Goal: Transaction & Acquisition: Purchase product/service

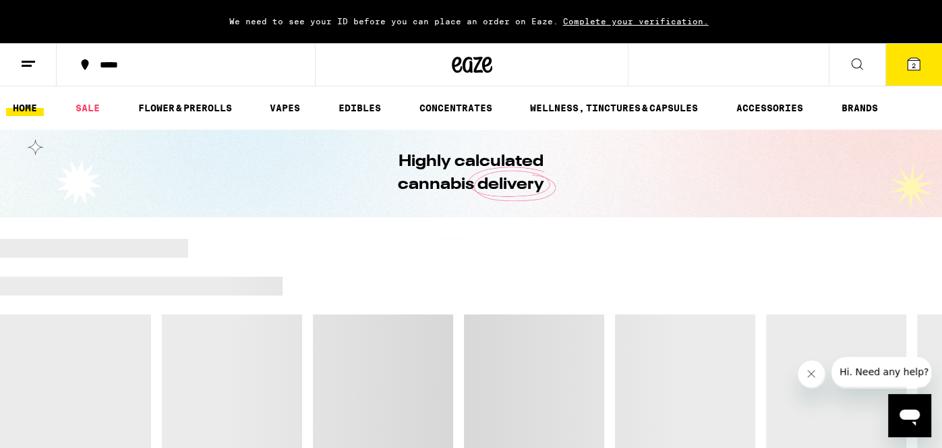
click at [906, 75] on button "2" at bounding box center [913, 65] width 57 height 42
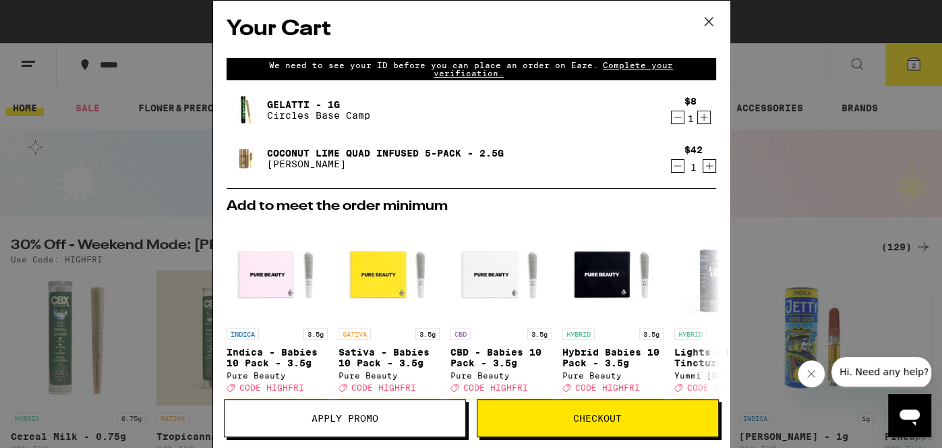
click at [92, 117] on div "Your Cart We need to see your ID before you can place an order on Eaze. Complet…" at bounding box center [471, 224] width 942 height 448
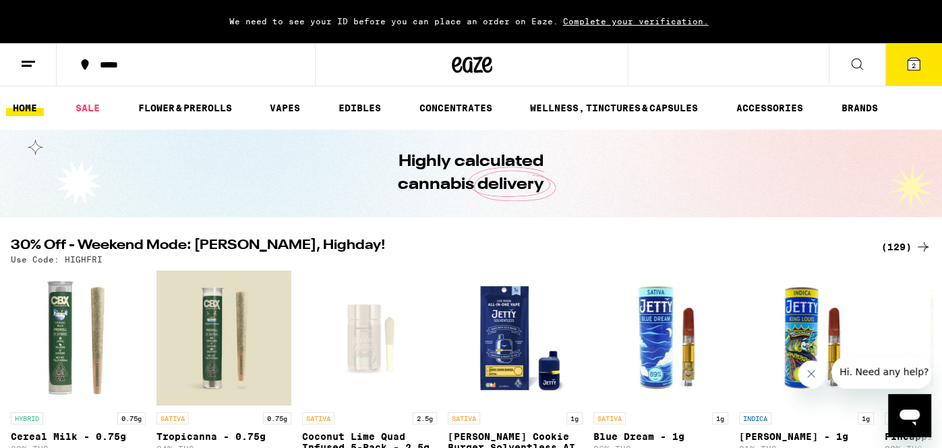
click at [89, 117] on ul "HOME SALE FLOWER & PREROLLS VAPES EDIBLES CONCENTRATES WELLNESS, TINCTURES & CA…" at bounding box center [471, 107] width 942 height 43
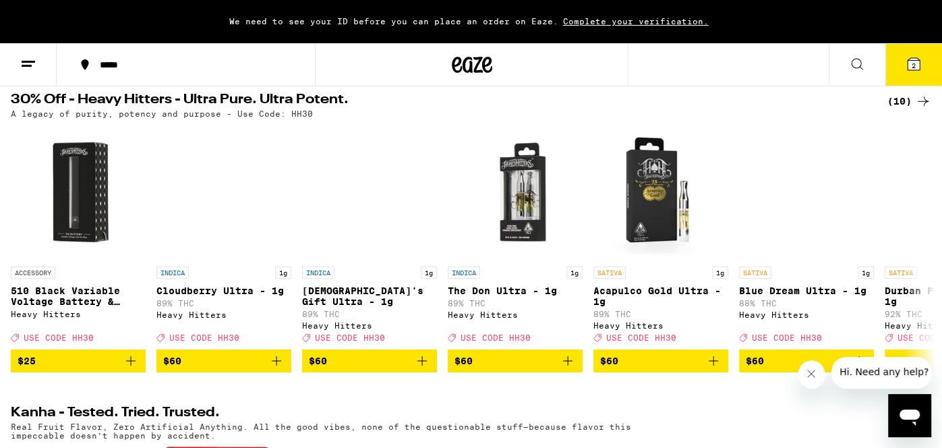
scroll to position [431, 0]
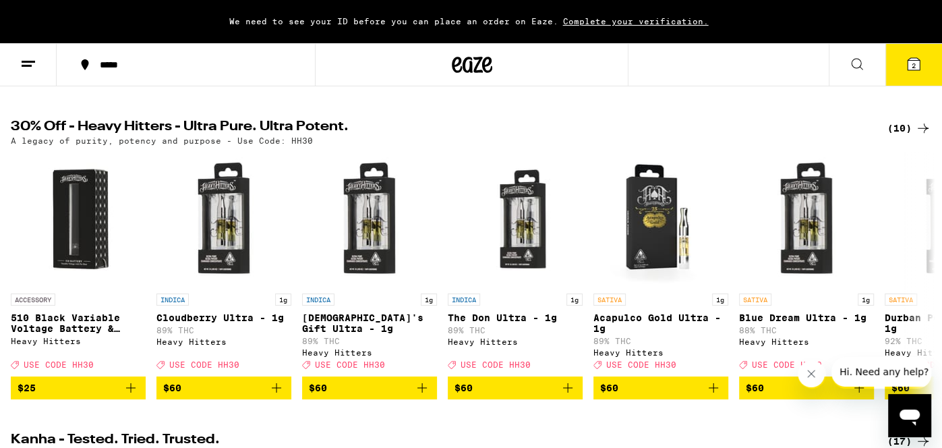
click at [919, 133] on icon at bounding box center [923, 128] width 16 height 16
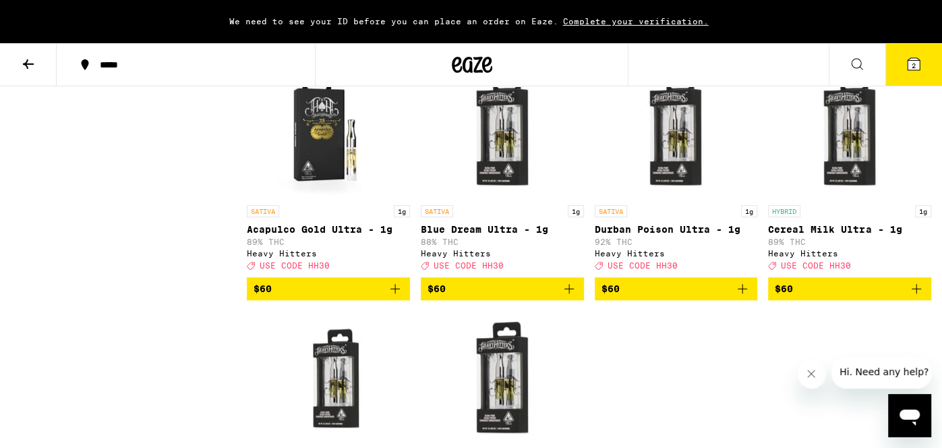
scroll to position [431, 0]
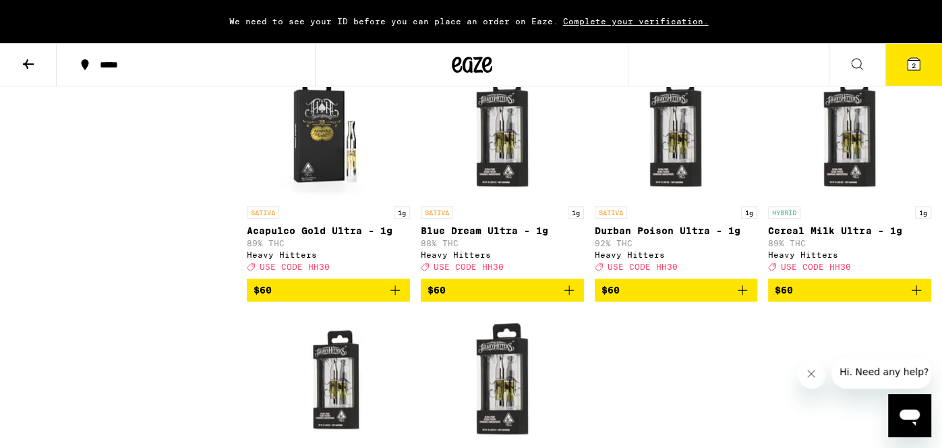
click at [29, 77] on button at bounding box center [28, 65] width 57 height 42
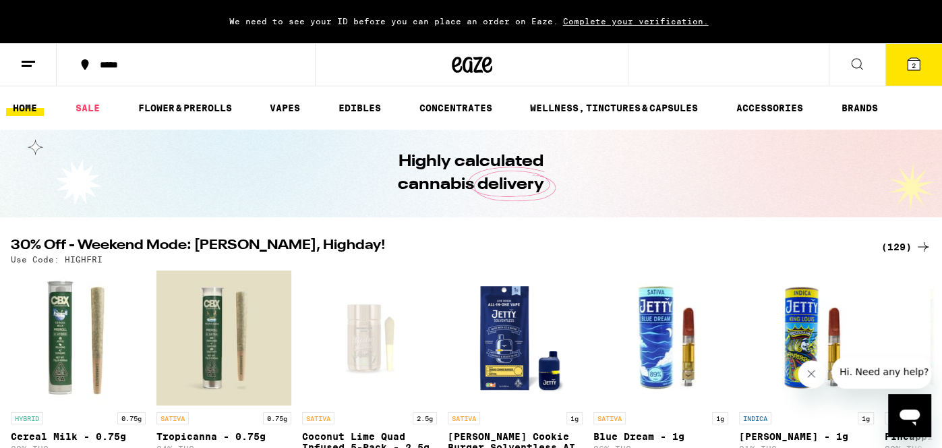
click at [897, 246] on div "(129)" at bounding box center [906, 247] width 50 height 16
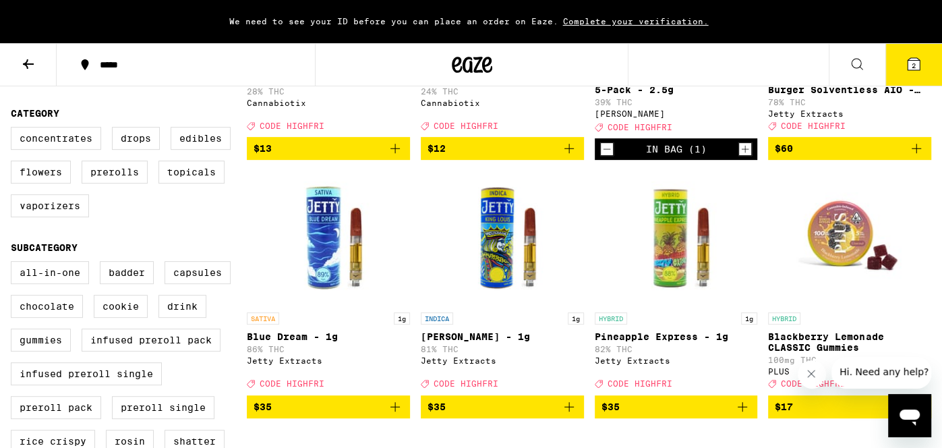
scroll to position [296, 0]
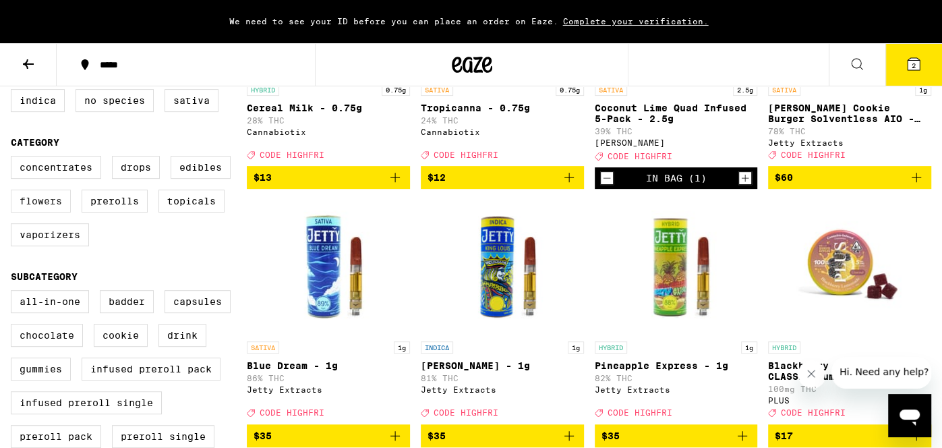
click at [44, 208] on label "Flowers" at bounding box center [41, 200] width 60 height 23
click at [14, 158] on input "Flowers" at bounding box center [13, 158] width 1 height 1
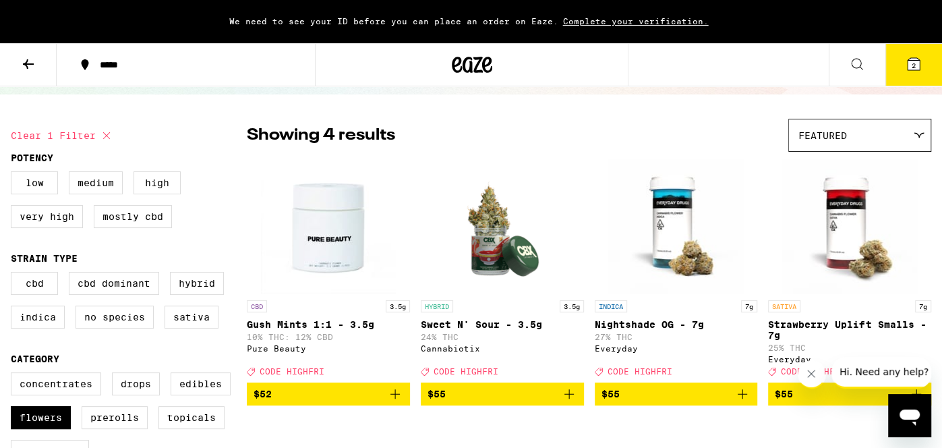
scroll to position [107, 0]
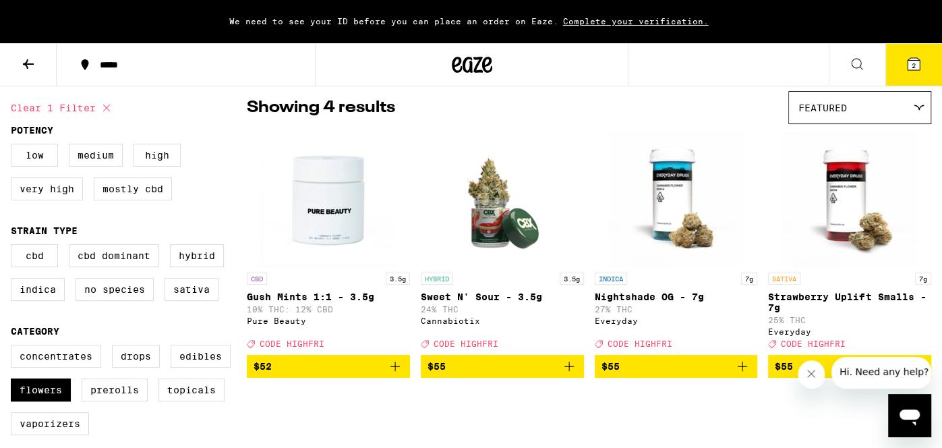
click at [90, 110] on button "Clear 1 filter" at bounding box center [63, 108] width 104 height 34
checkbox input "false"
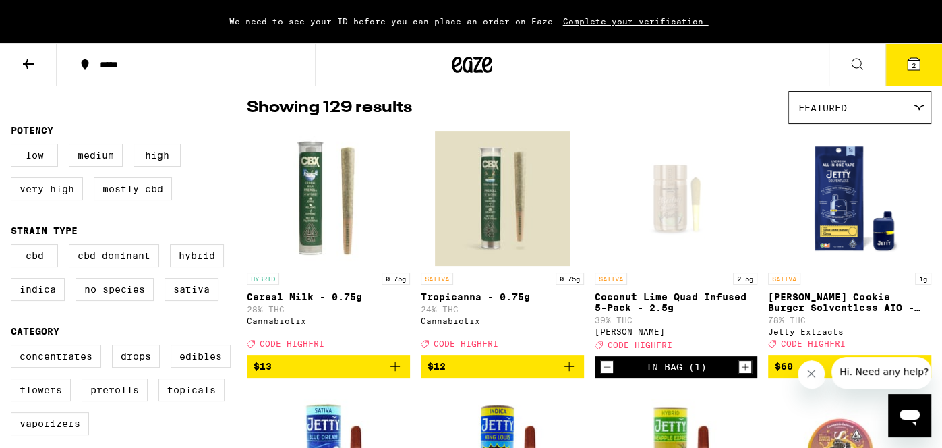
click at [42, 72] on button at bounding box center [28, 65] width 57 height 42
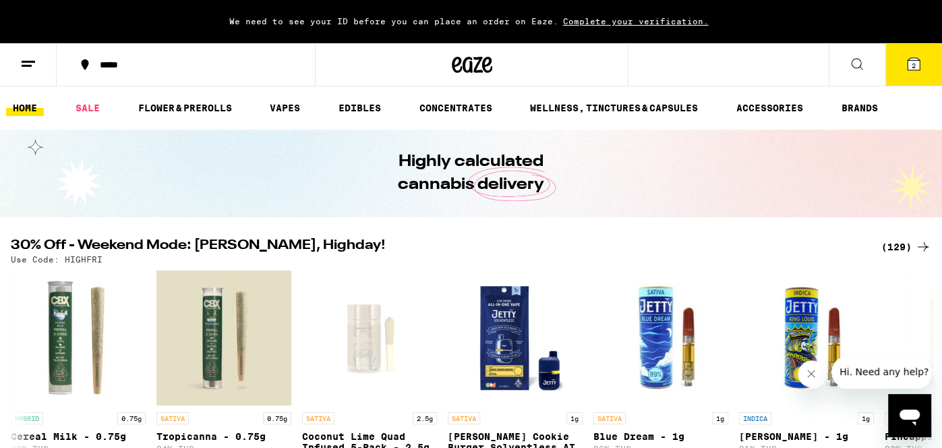
click at [592, 245] on h2 "30% Off - Weekend Mode: [PERSON_NAME], Highday!" at bounding box center [438, 247] width 854 height 16
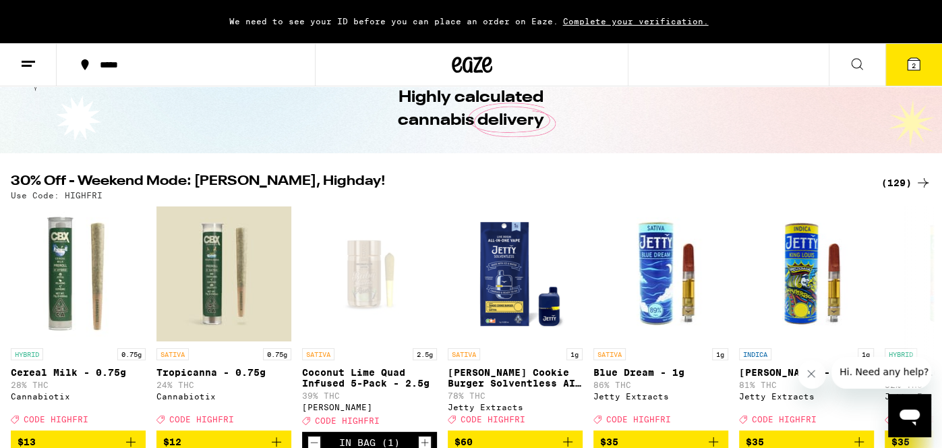
scroll to position [188, 0]
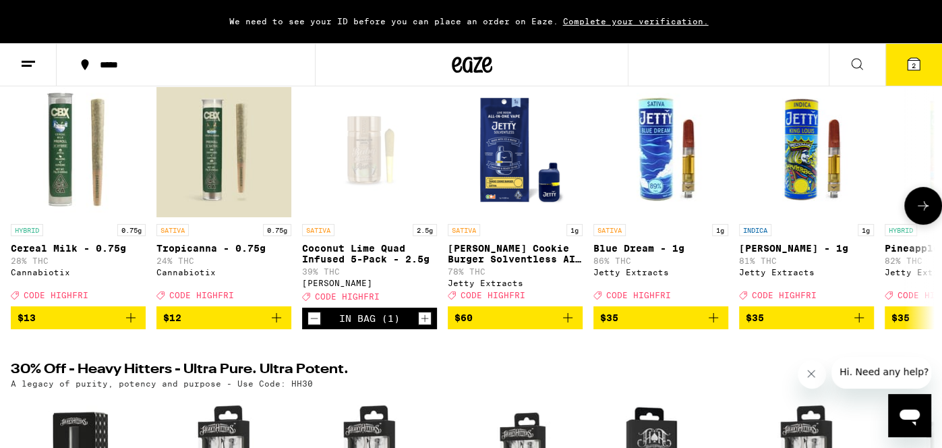
click at [923, 211] on icon at bounding box center [923, 206] width 16 height 16
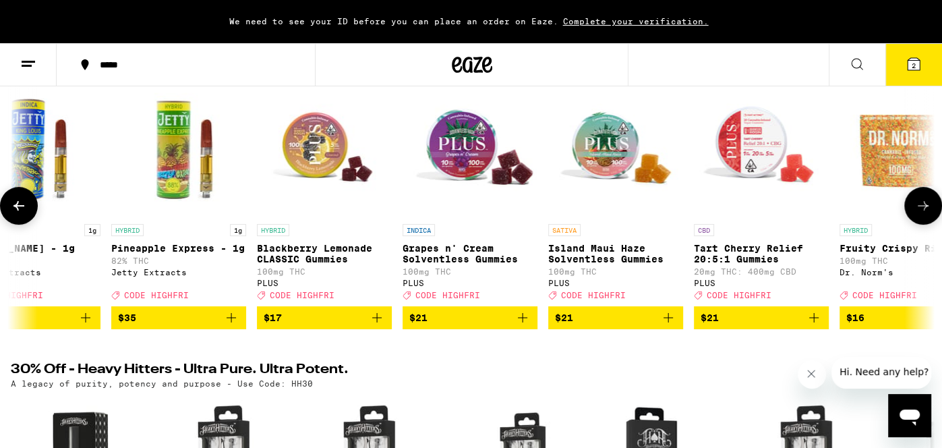
click at [923, 211] on icon at bounding box center [923, 206] width 16 height 16
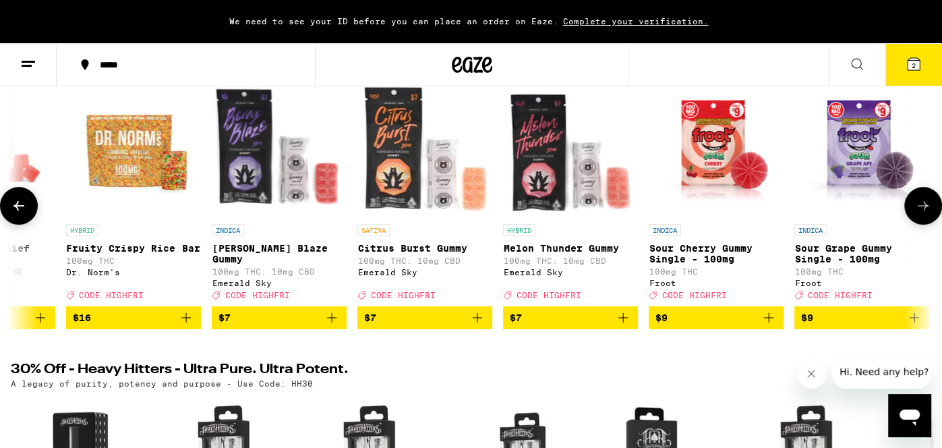
click at [923, 211] on icon at bounding box center [923, 206] width 16 height 16
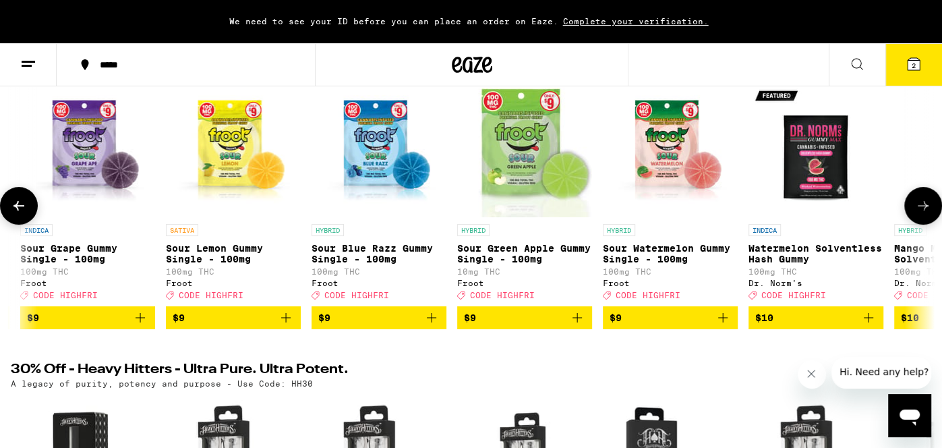
click at [923, 211] on icon at bounding box center [923, 206] width 16 height 16
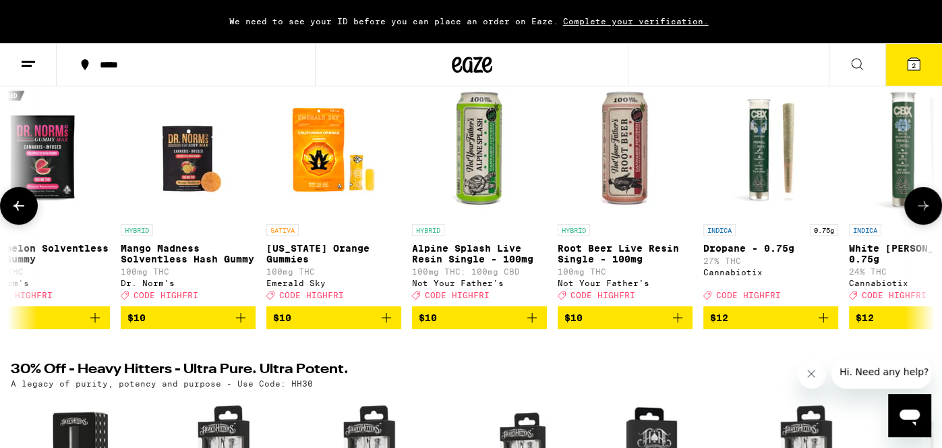
click at [923, 211] on icon at bounding box center [923, 206] width 16 height 16
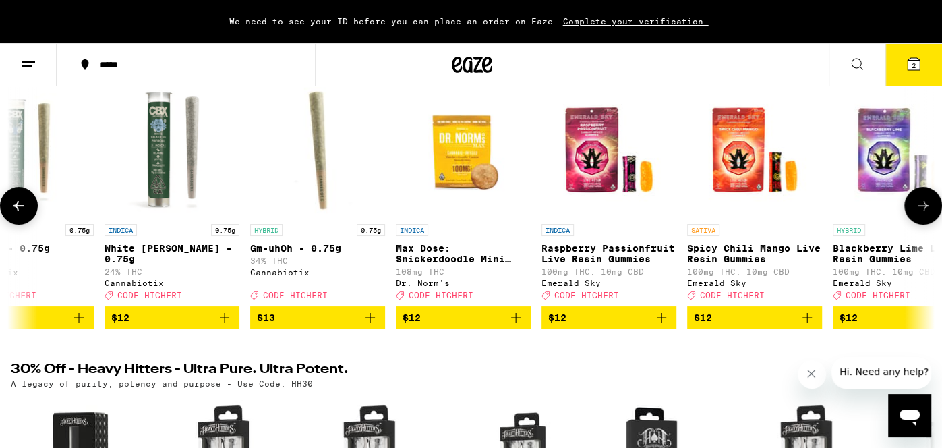
scroll to position [0, 3868]
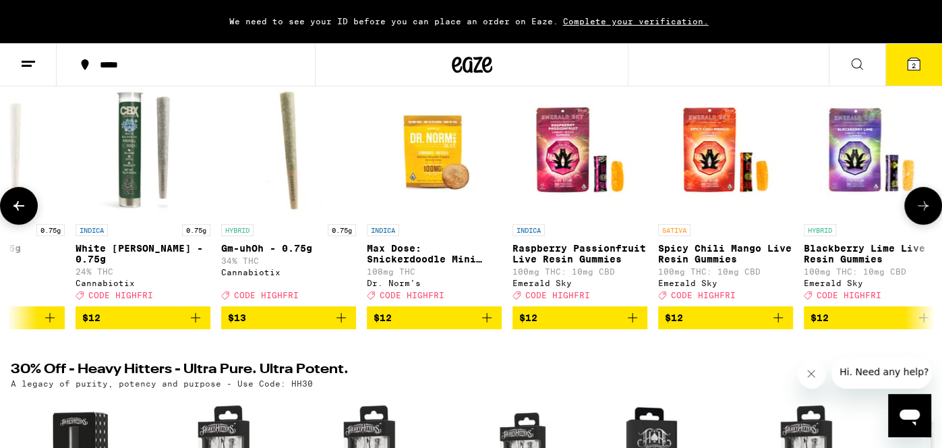
click at [196, 323] on icon "Add to bag" at bounding box center [195, 318] width 16 height 16
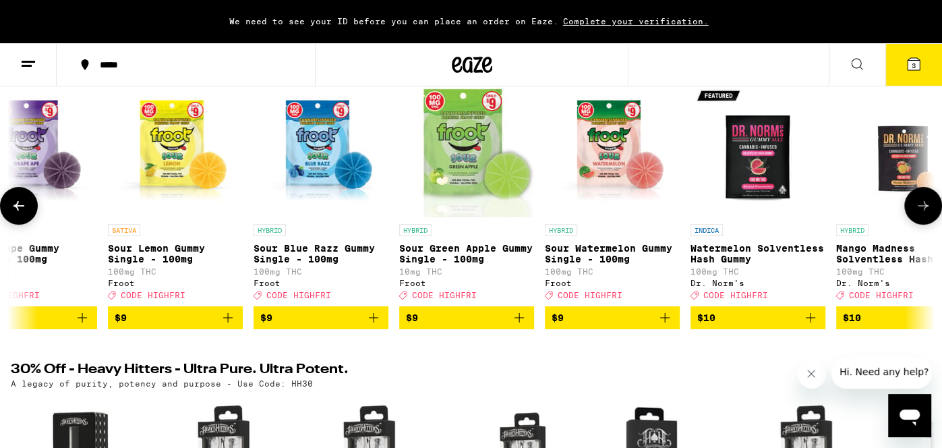
scroll to position [0, 2358]
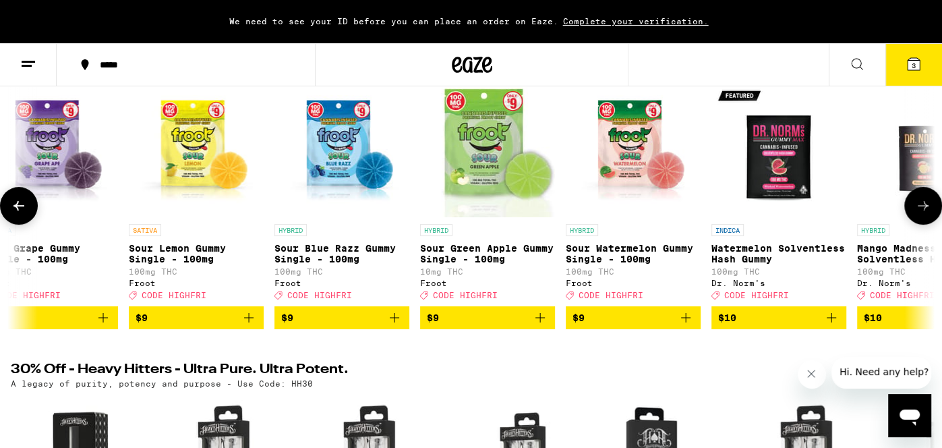
click at [12, 206] on icon at bounding box center [19, 206] width 16 height 16
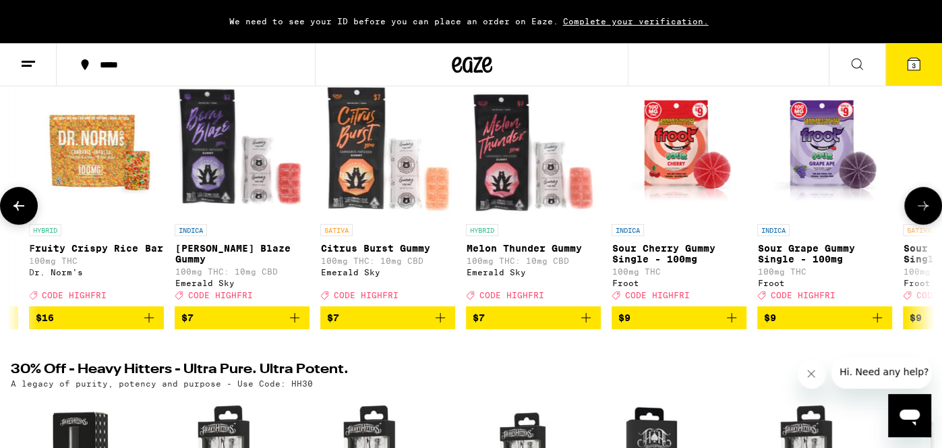
click at [12, 206] on icon at bounding box center [19, 206] width 16 height 16
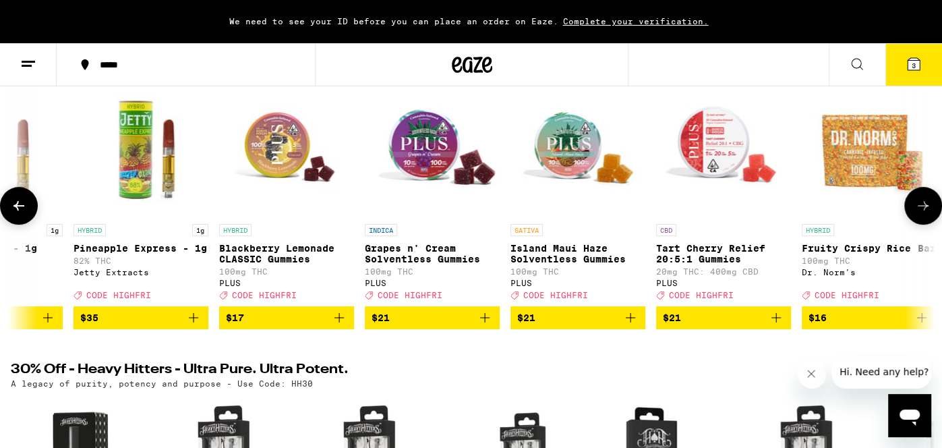
scroll to position [0, 811]
click at [12, 206] on icon at bounding box center [19, 206] width 16 height 16
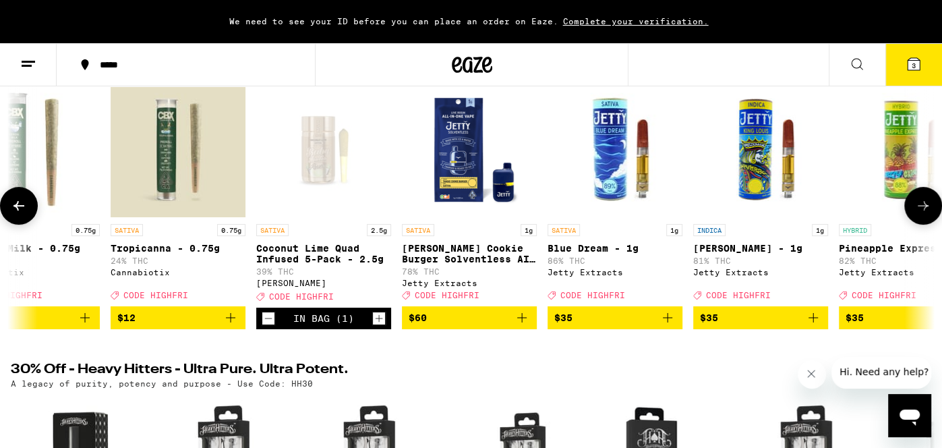
scroll to position [0, 37]
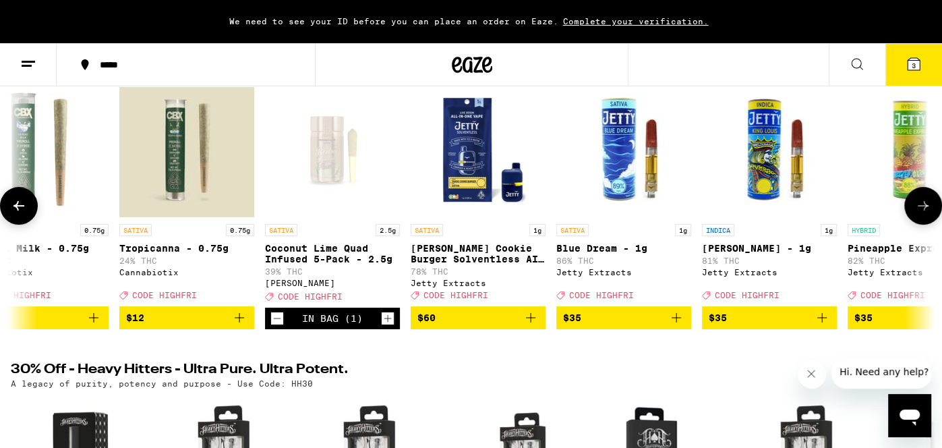
click at [687, 329] on button "$35" at bounding box center [623, 317] width 135 height 23
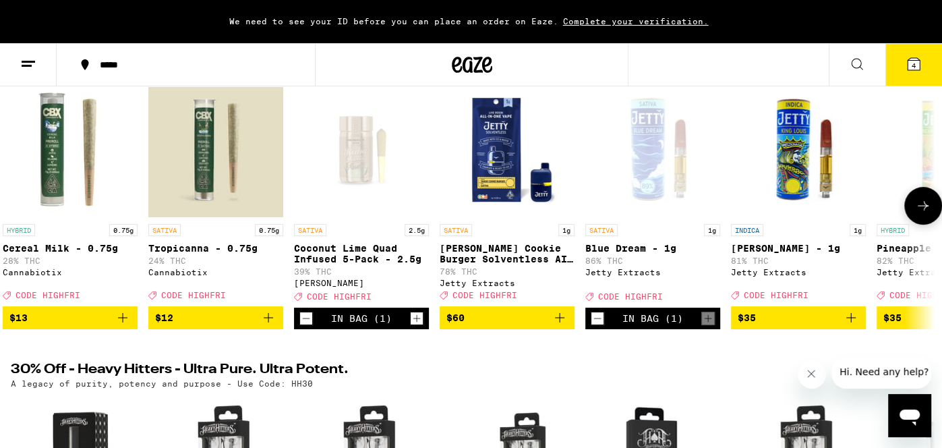
scroll to position [0, 0]
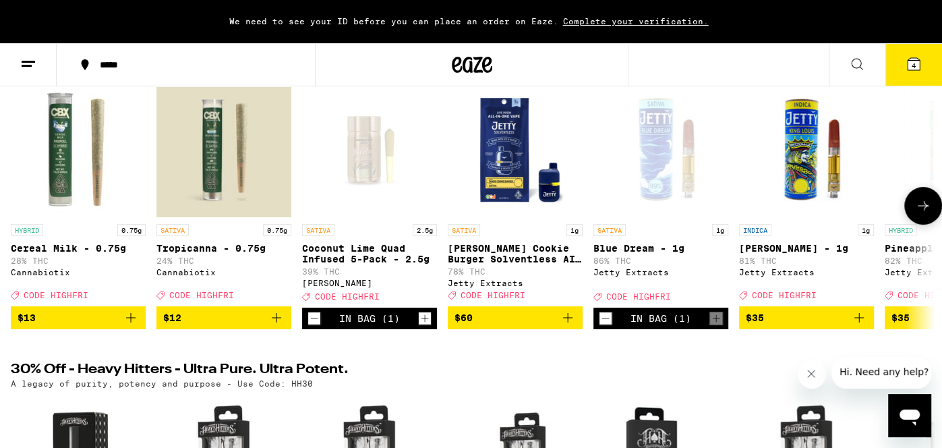
click at [133, 324] on icon "Add to bag" at bounding box center [131, 318] width 16 height 16
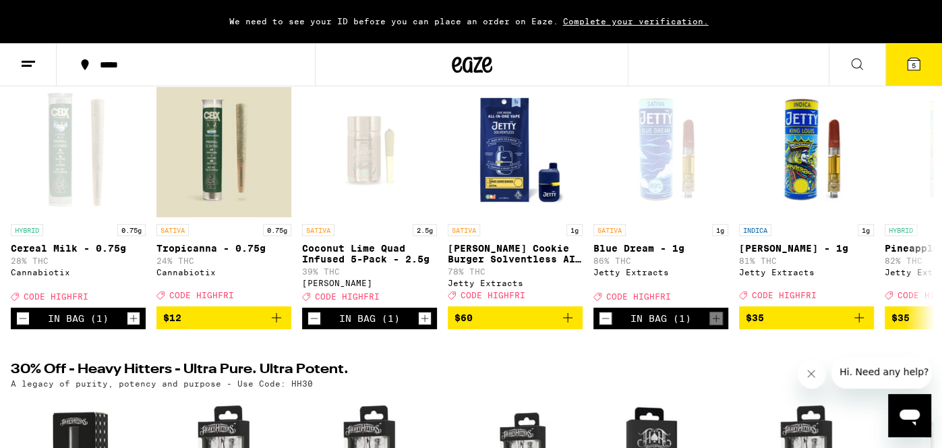
click at [916, 67] on icon at bounding box center [914, 64] width 12 height 12
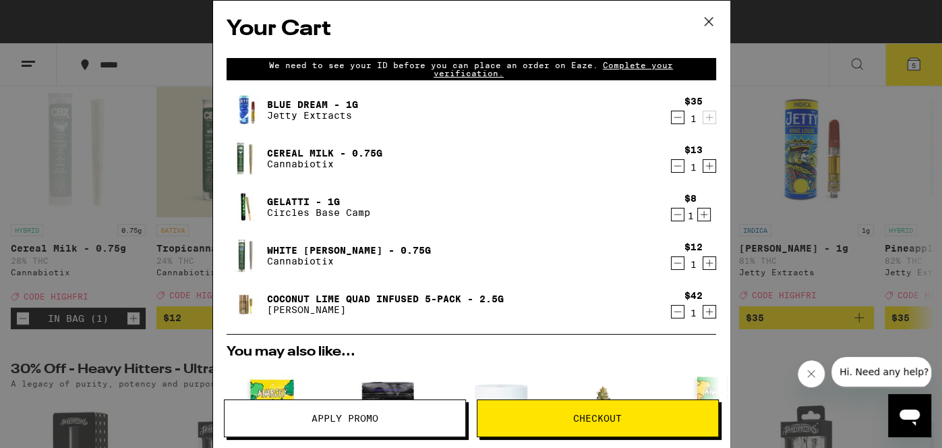
click at [361, 414] on span "Apply Promo" at bounding box center [345, 417] width 67 height 9
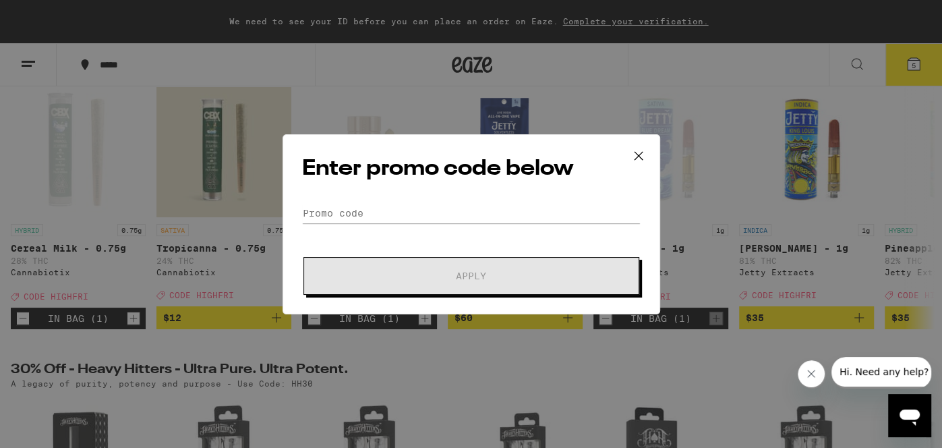
click at [633, 159] on icon at bounding box center [639, 156] width 20 height 20
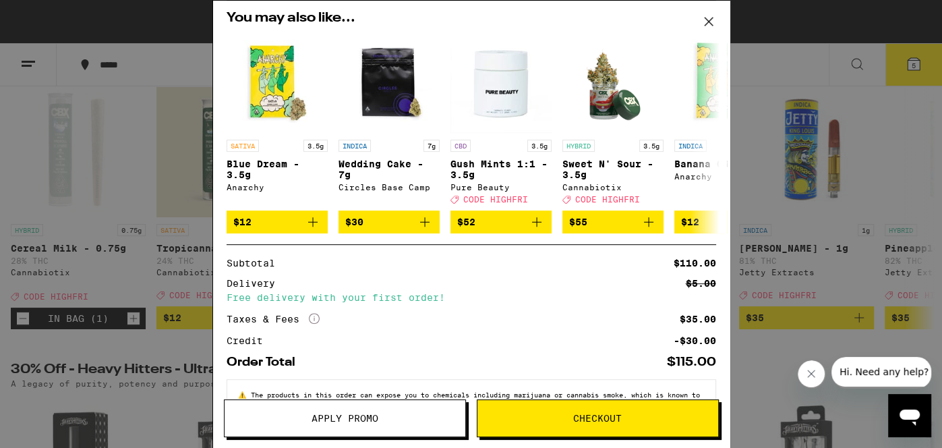
scroll to position [383, 0]
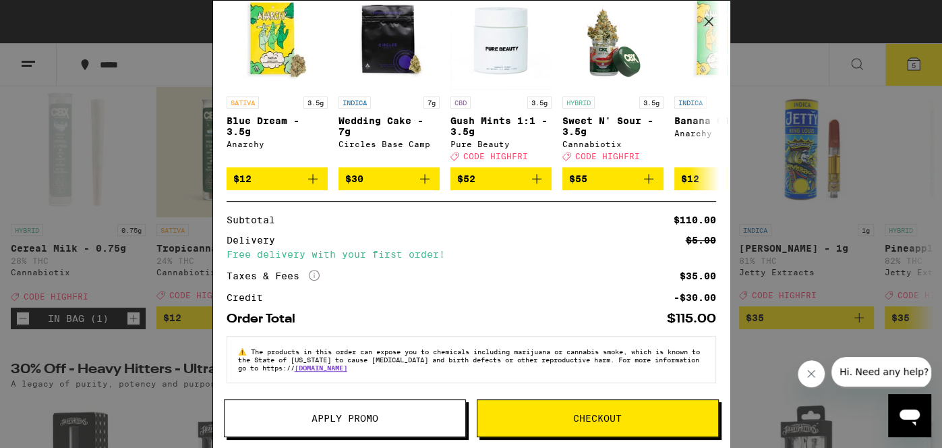
click at [324, 423] on span "Apply Promo" at bounding box center [345, 417] width 67 height 9
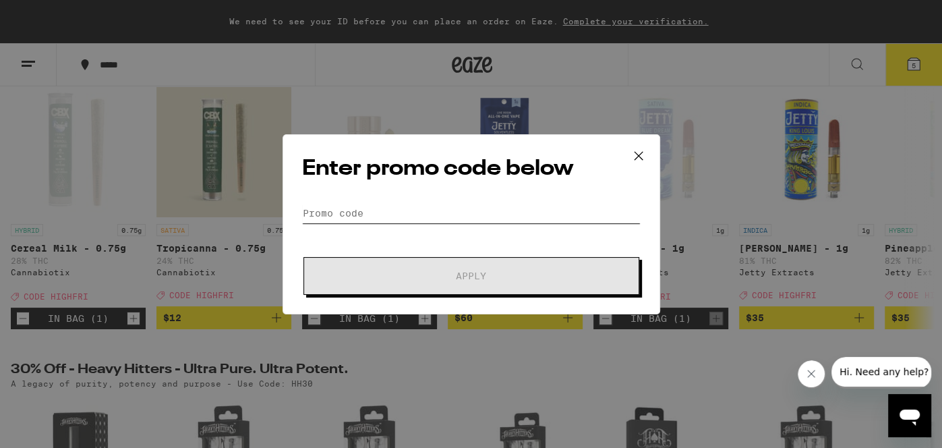
click at [375, 210] on input "Promo Code" at bounding box center [471, 213] width 339 height 20
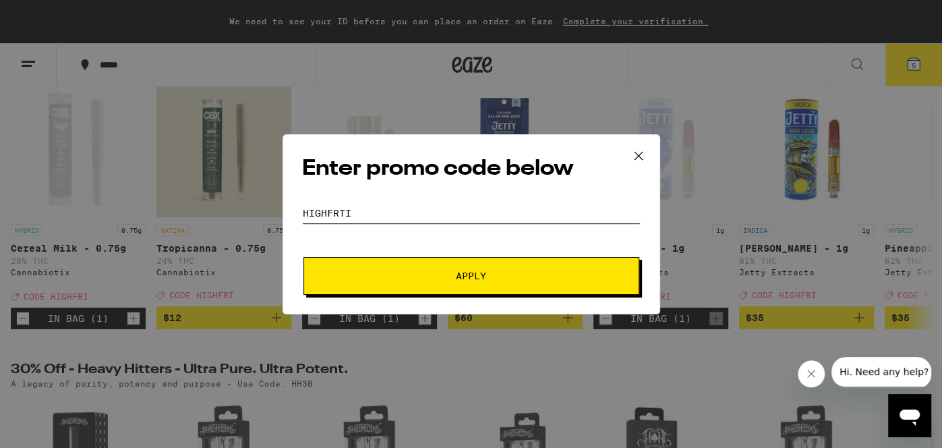
click at [303, 257] on button "Apply" at bounding box center [471, 276] width 336 height 38
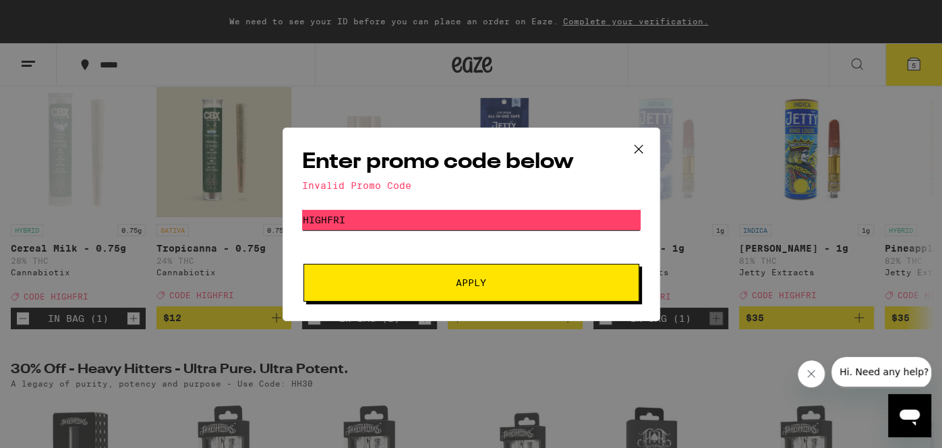
type input "highfri"
click at [303, 264] on button "Apply" at bounding box center [471, 283] width 336 height 38
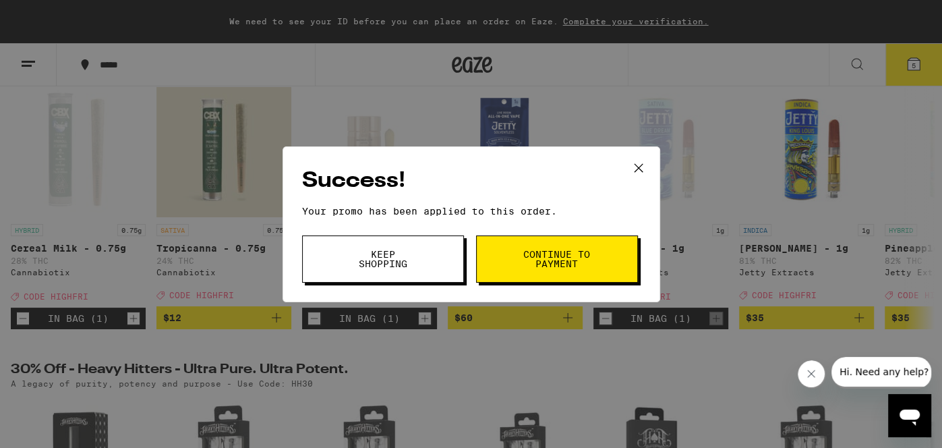
click at [552, 266] on span "Continue to payment" at bounding box center [557, 259] width 69 height 19
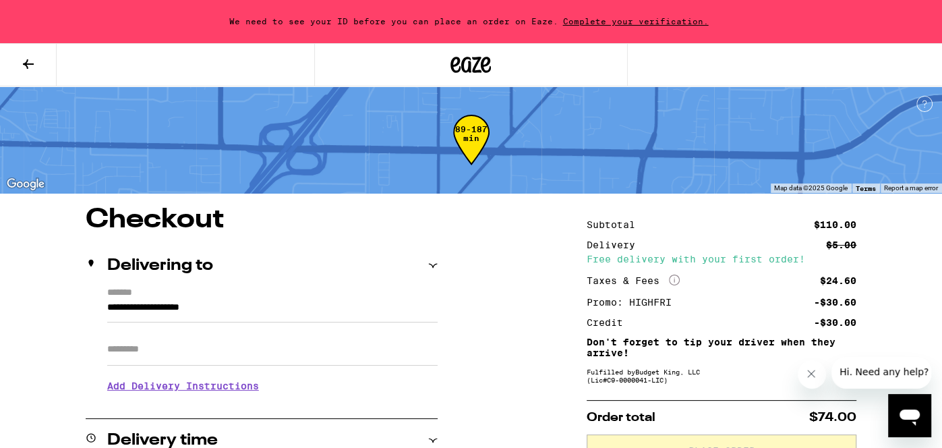
click at [28, 67] on icon at bounding box center [28, 64] width 16 height 16
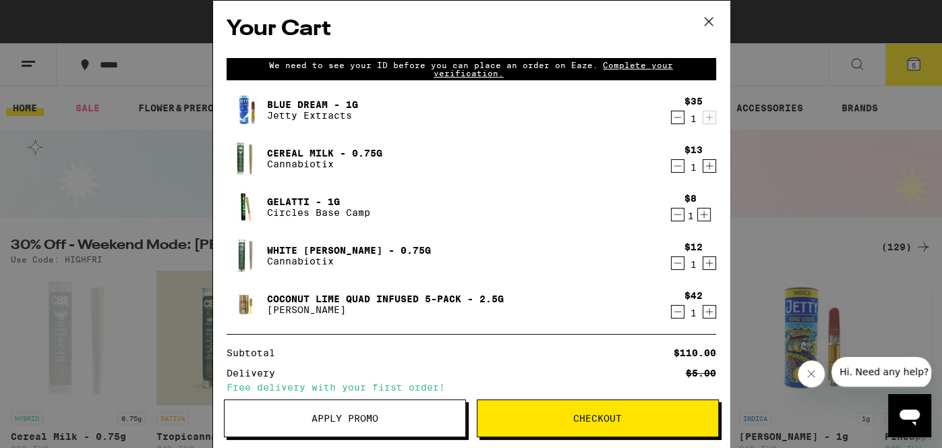
click at [680, 317] on icon "Decrement" at bounding box center [678, 311] width 12 height 16
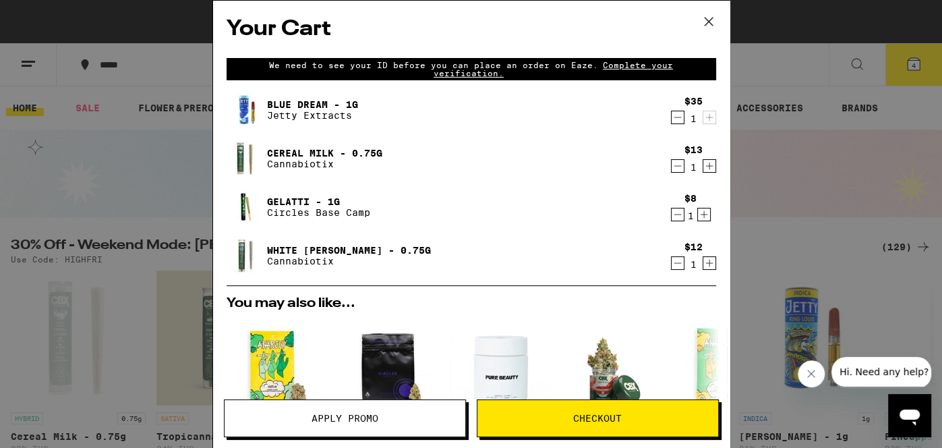
click at [580, 417] on span "Checkout" at bounding box center [597, 417] width 49 height 9
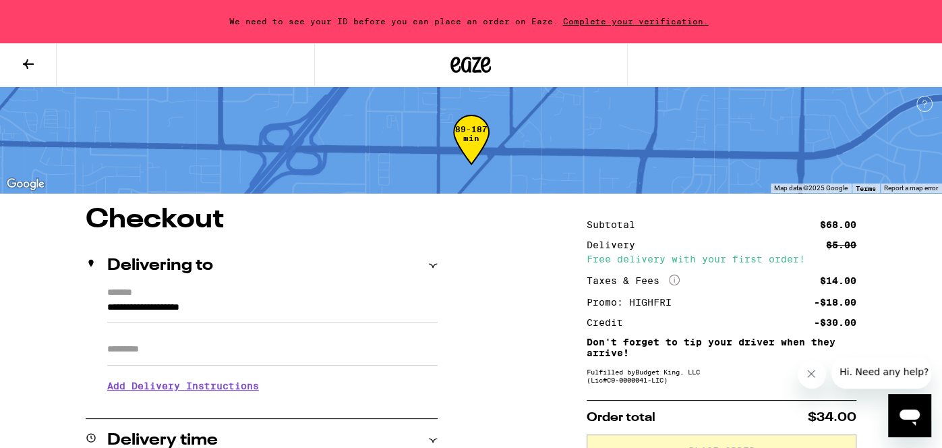
click at [26, 71] on button at bounding box center [28, 65] width 57 height 42
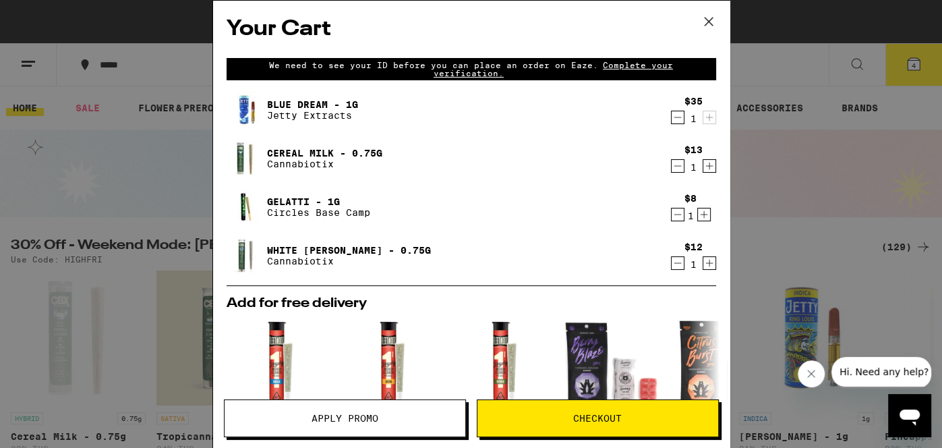
click at [678, 163] on icon "Decrement" at bounding box center [678, 166] width 12 height 16
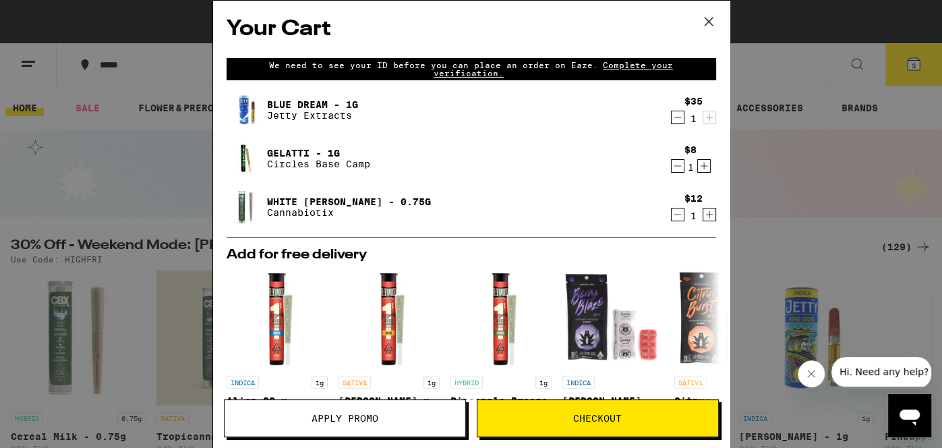
click at [399, 427] on button "Apply Promo" at bounding box center [345, 418] width 242 height 38
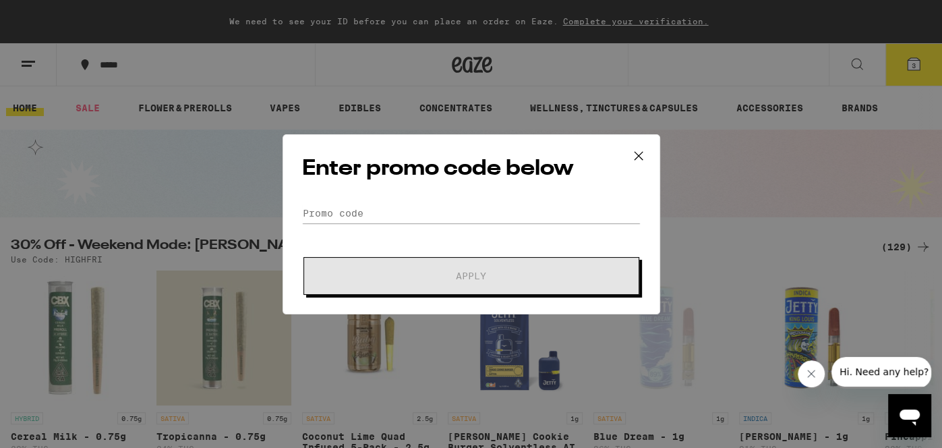
click at [413, 231] on form "Promo Code Apply" at bounding box center [471, 249] width 339 height 92
click at [413, 206] on input "Promo Code" at bounding box center [471, 213] width 339 height 20
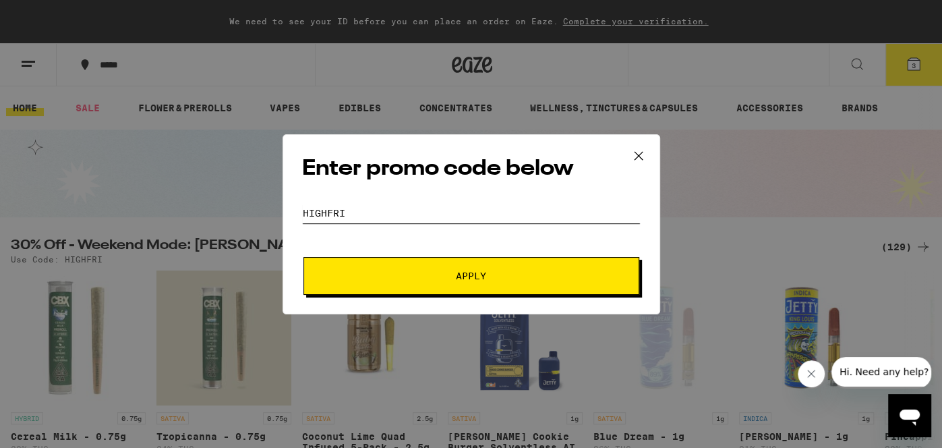
type input "highfri"
click at [303, 257] on button "Apply" at bounding box center [471, 276] width 336 height 38
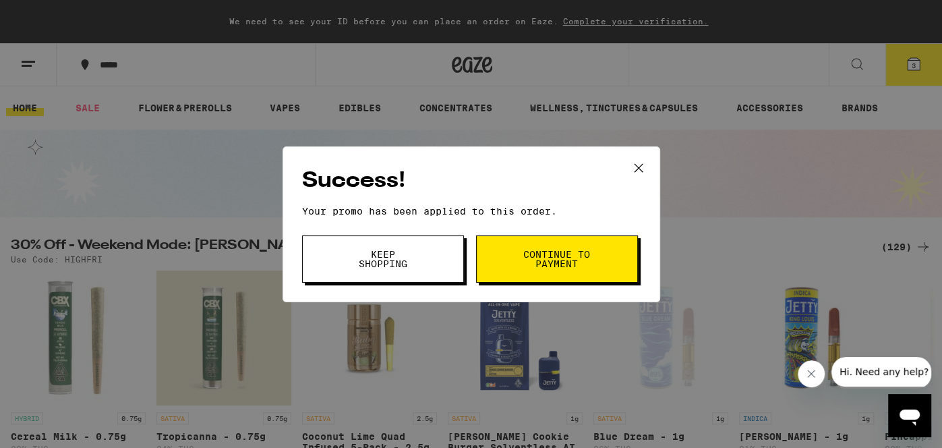
click at [529, 250] on span "Continue to payment" at bounding box center [557, 259] width 69 height 19
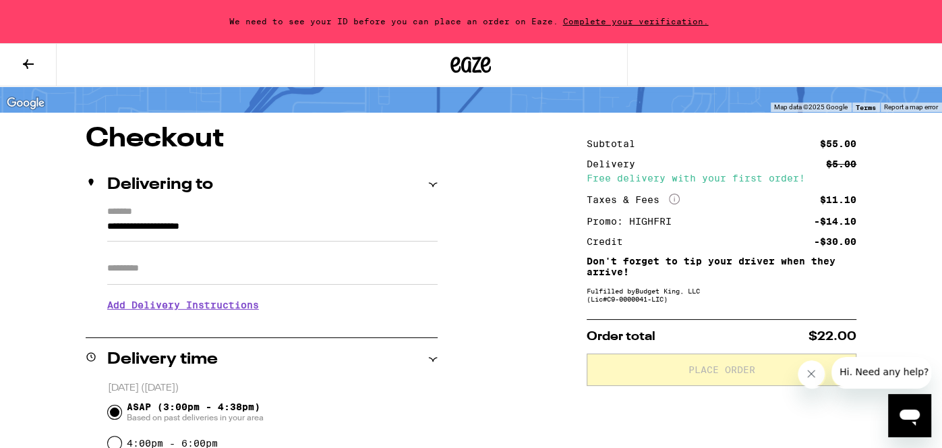
scroll to position [80, 0]
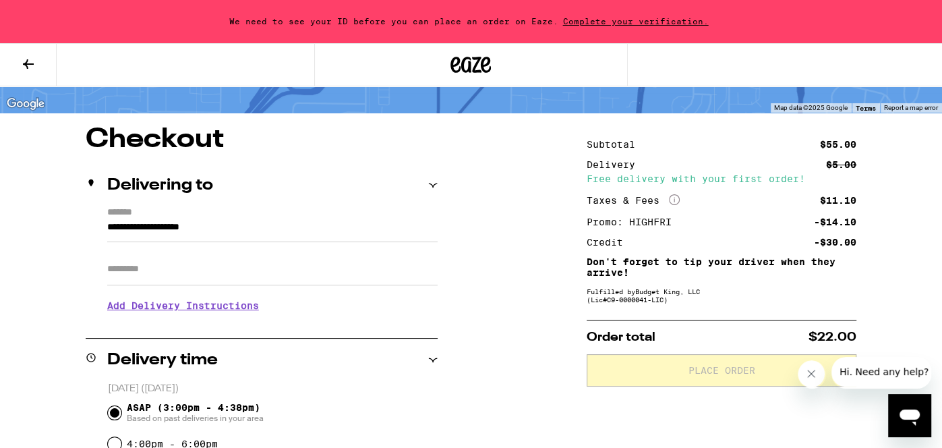
click at [37, 59] on button at bounding box center [28, 65] width 57 height 42
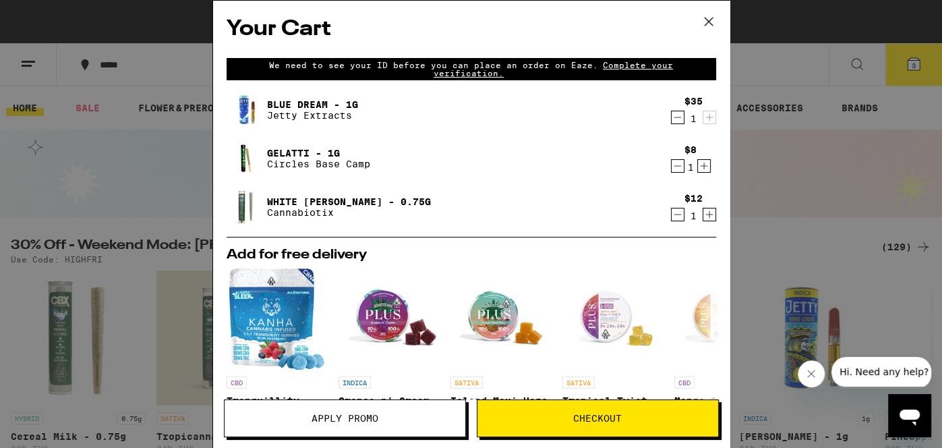
click at [64, 118] on div "Your Cart We need to see your ID before you can place an order on Eaze. Complet…" at bounding box center [471, 224] width 942 height 448
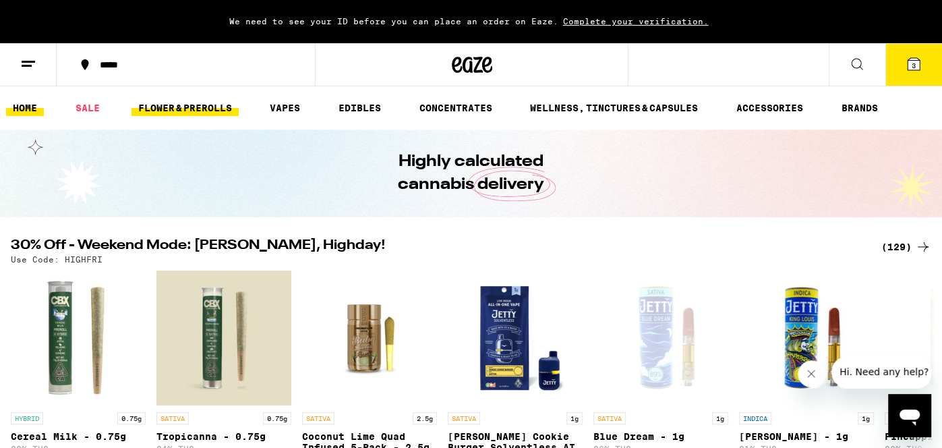
click at [178, 108] on link "FLOWER & PREROLLS" at bounding box center [185, 108] width 107 height 16
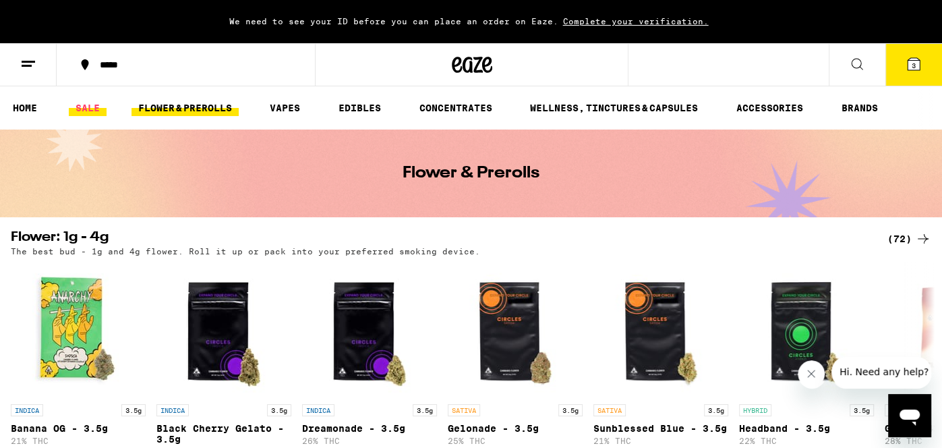
click at [98, 103] on link "SALE" at bounding box center [88, 108] width 38 height 16
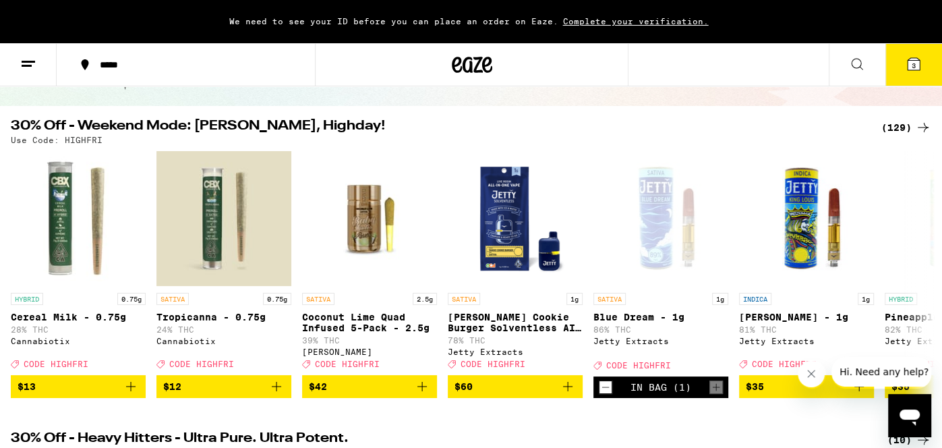
scroll to position [107, 0]
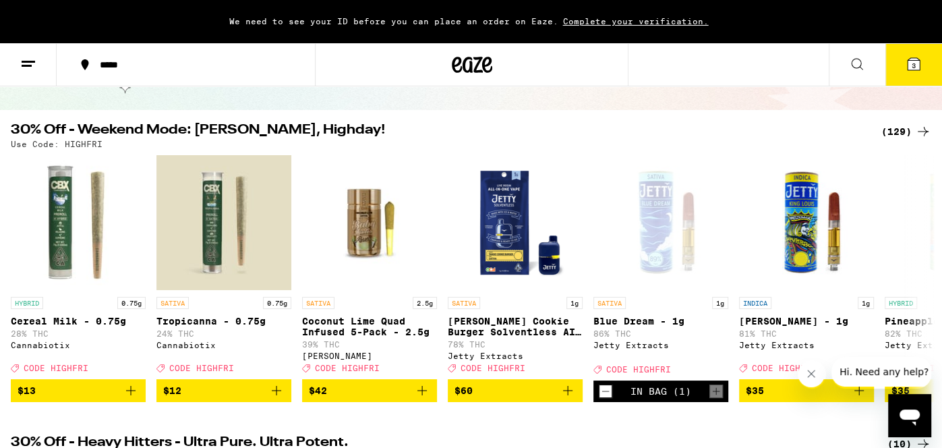
click at [912, 75] on button "3" at bounding box center [913, 65] width 57 height 42
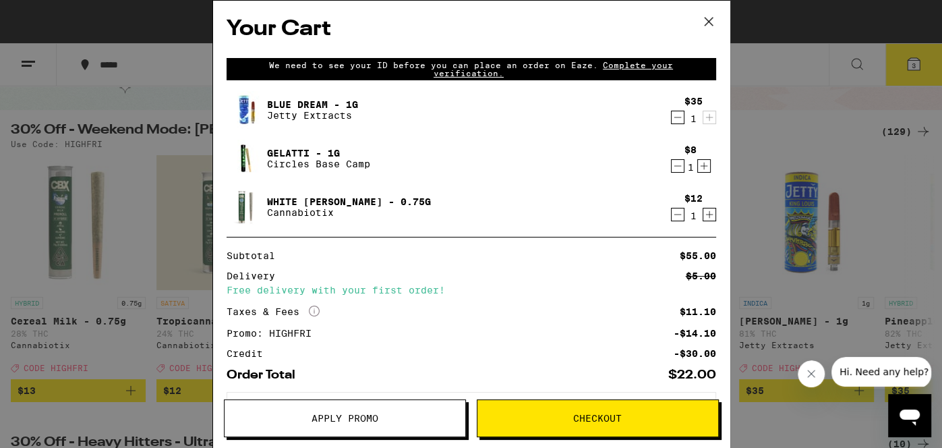
click at [430, 432] on button "Apply Promo" at bounding box center [345, 418] width 242 height 38
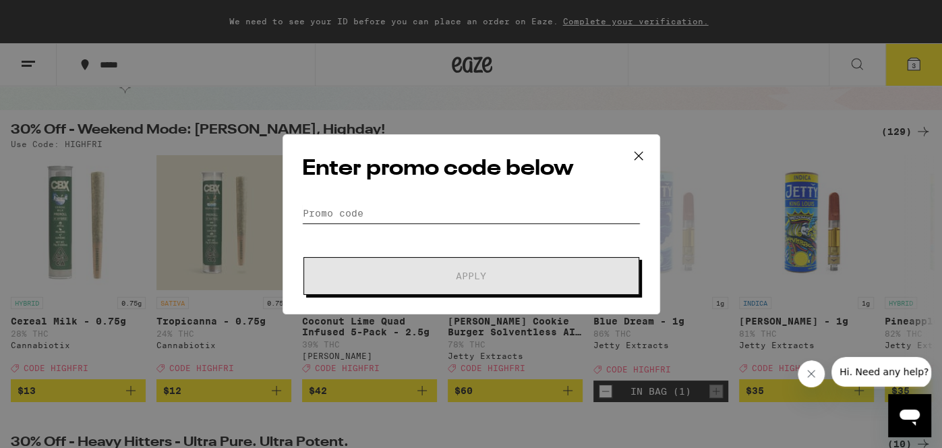
click at [467, 209] on input "Promo Code" at bounding box center [471, 213] width 339 height 20
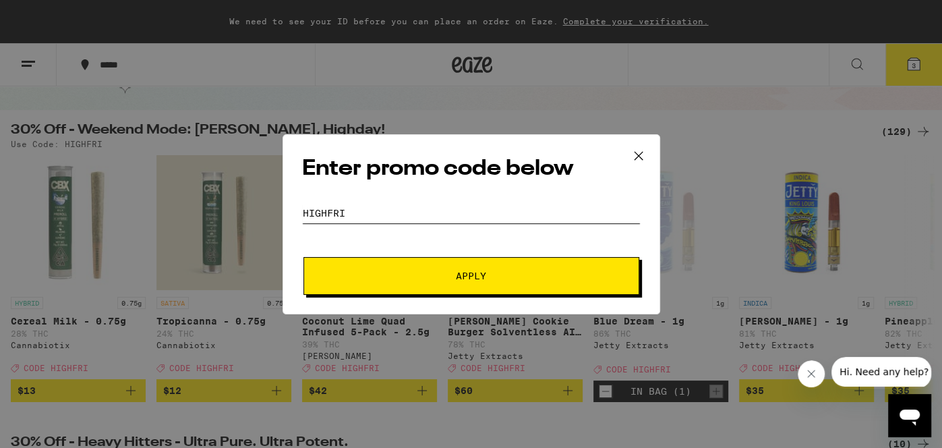
type input "highfri"
click at [303, 257] on button "Apply" at bounding box center [471, 276] width 336 height 38
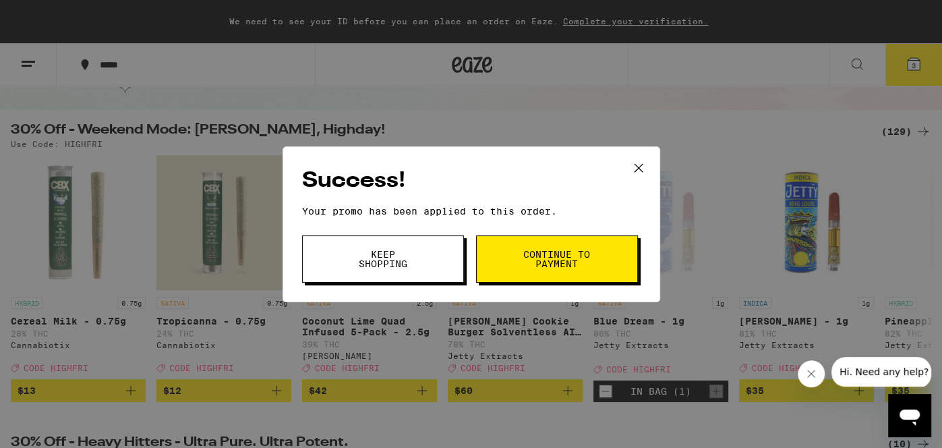
click at [523, 266] on span "Continue to payment" at bounding box center [557, 259] width 69 height 19
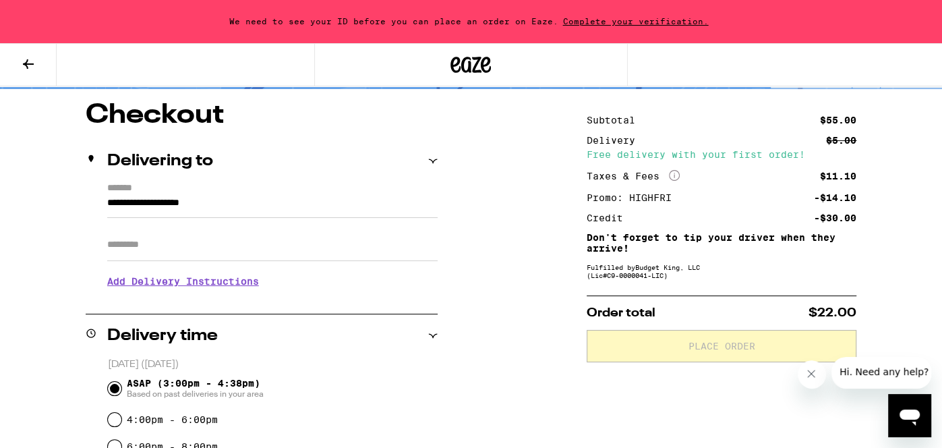
scroll to position [107, 0]
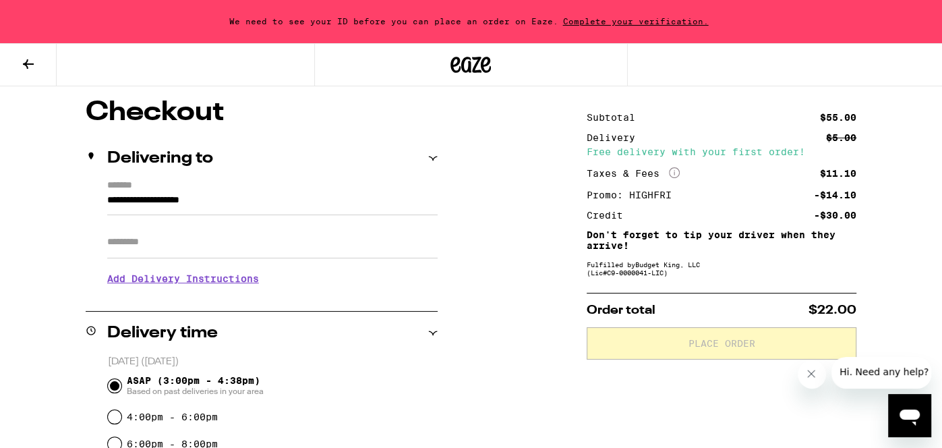
click at [31, 66] on icon at bounding box center [28, 64] width 16 height 16
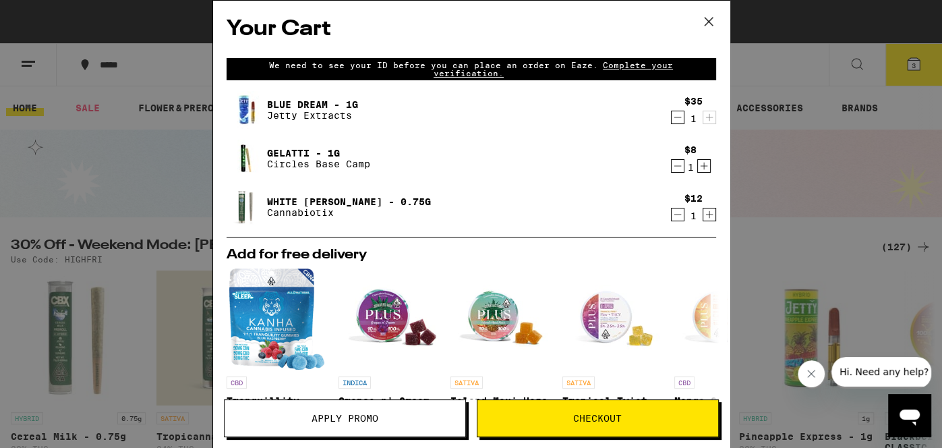
click at [701, 27] on icon at bounding box center [709, 21] width 20 height 20
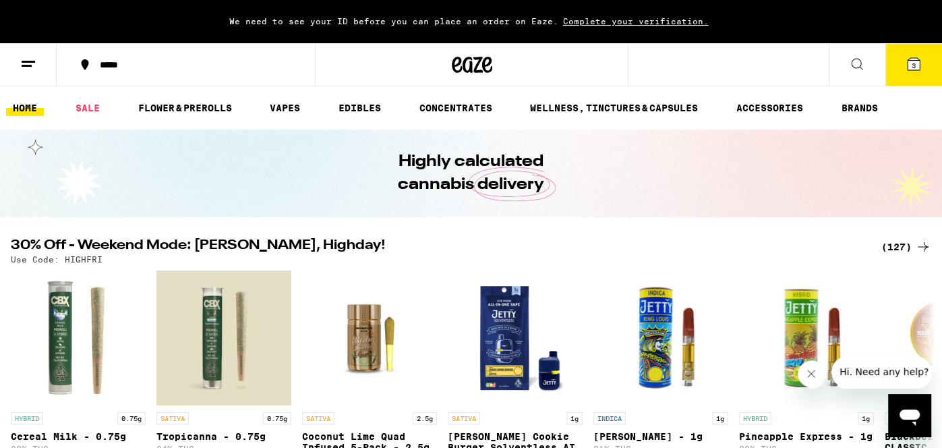
click at [183, 135] on div "Highly calculated cannabis delivery" at bounding box center [471, 173] width 942 height 88
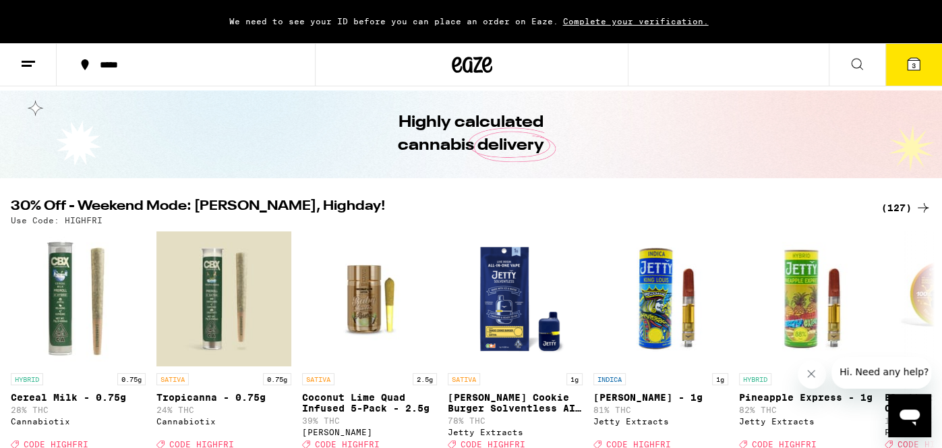
scroll to position [80, 0]
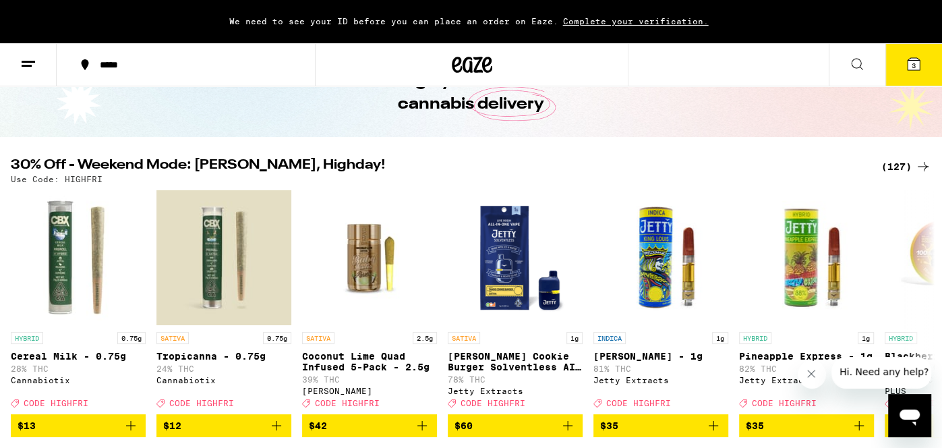
click at [923, 160] on icon at bounding box center [923, 166] width 16 height 16
click at [915, 164] on icon at bounding box center [923, 166] width 16 height 16
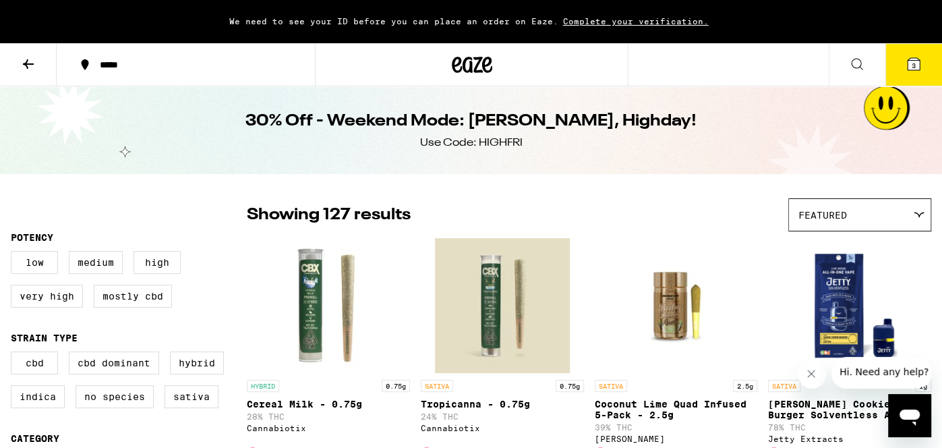
click at [821, 214] on span "Featured" at bounding box center [822, 215] width 49 height 11
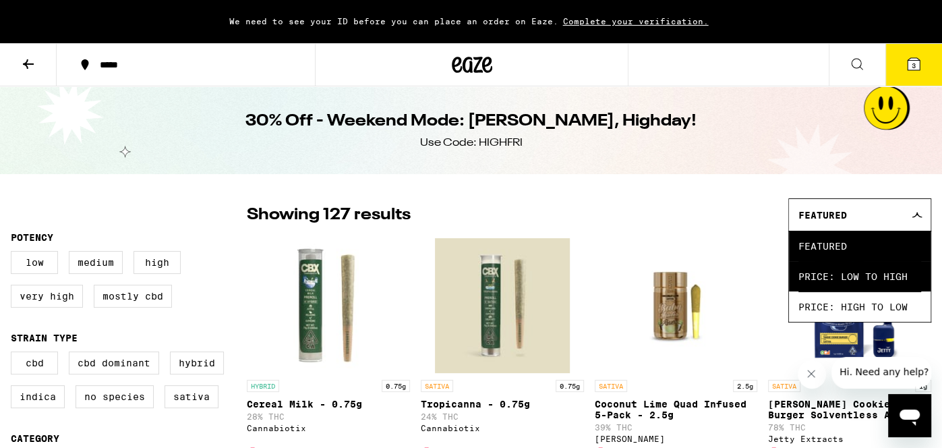
click at [838, 276] on span "Price: Low to High" at bounding box center [859, 276] width 123 height 30
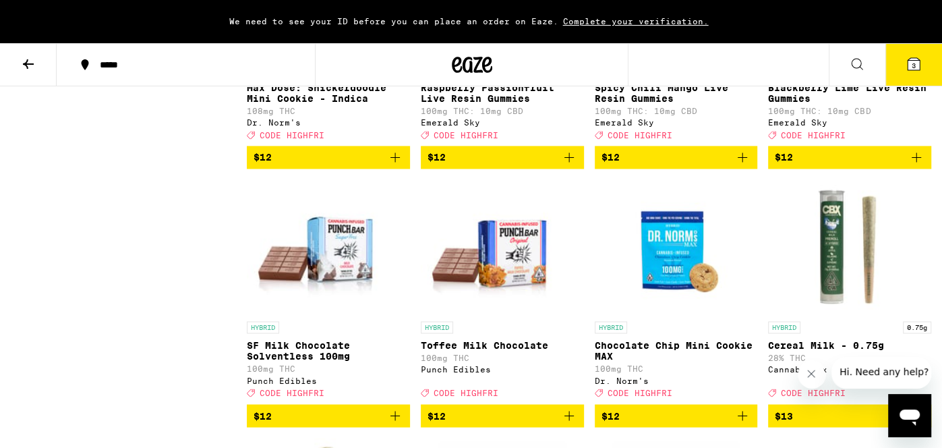
scroll to position [1348, 0]
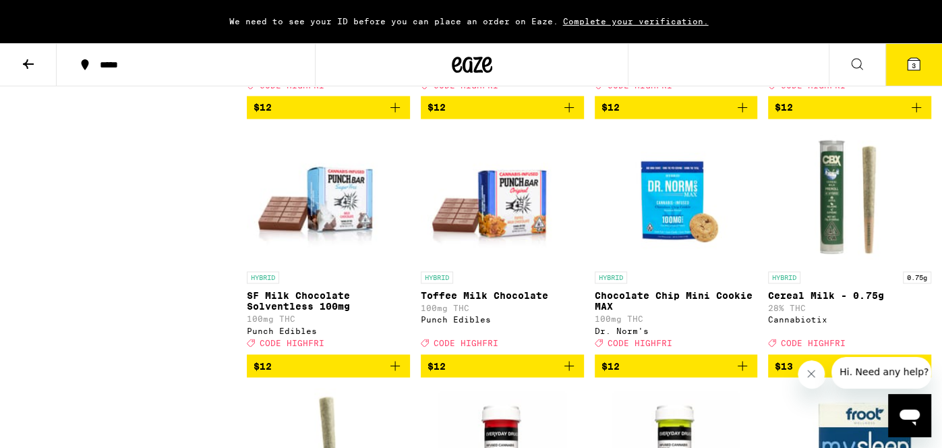
scroll to position [1402, 0]
